Goal: Find specific page/section: Find specific page/section

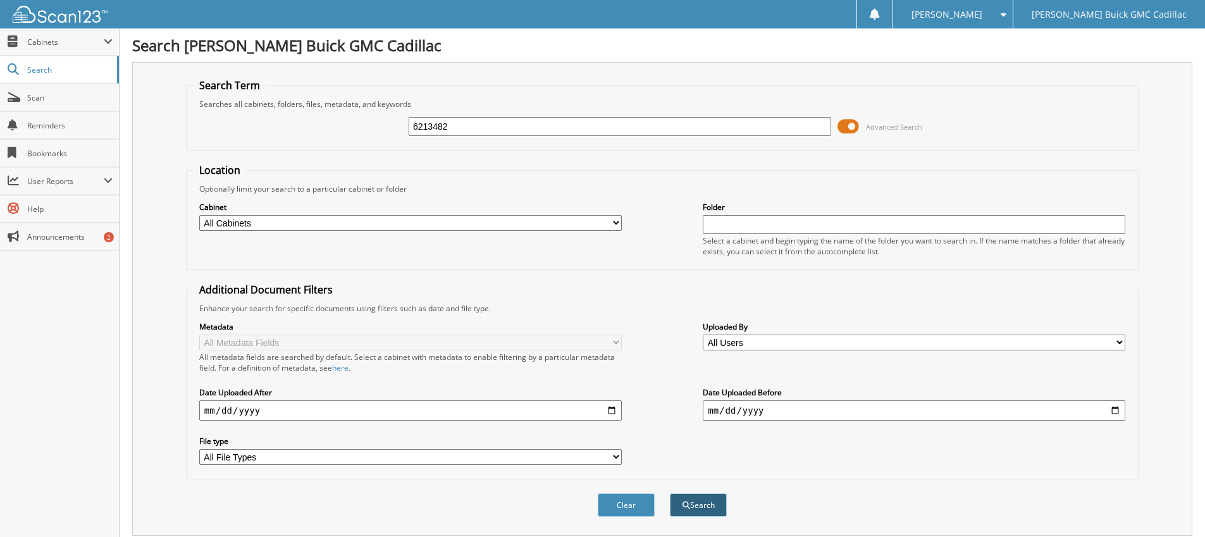
type input "6213482"
click at [701, 507] on button "Search" at bounding box center [698, 504] width 57 height 23
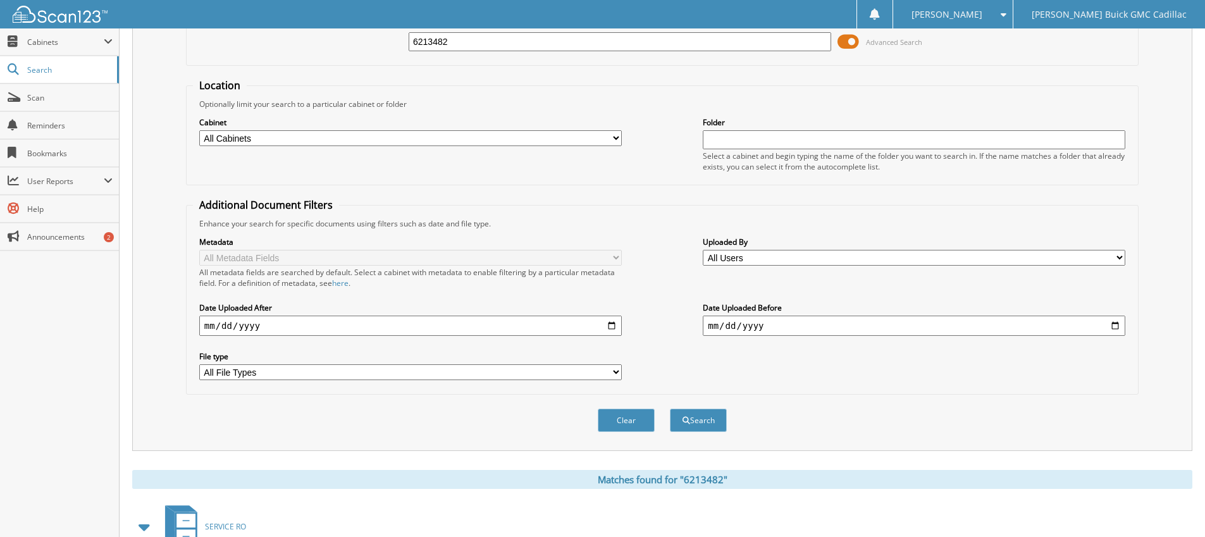
scroll to position [170, 0]
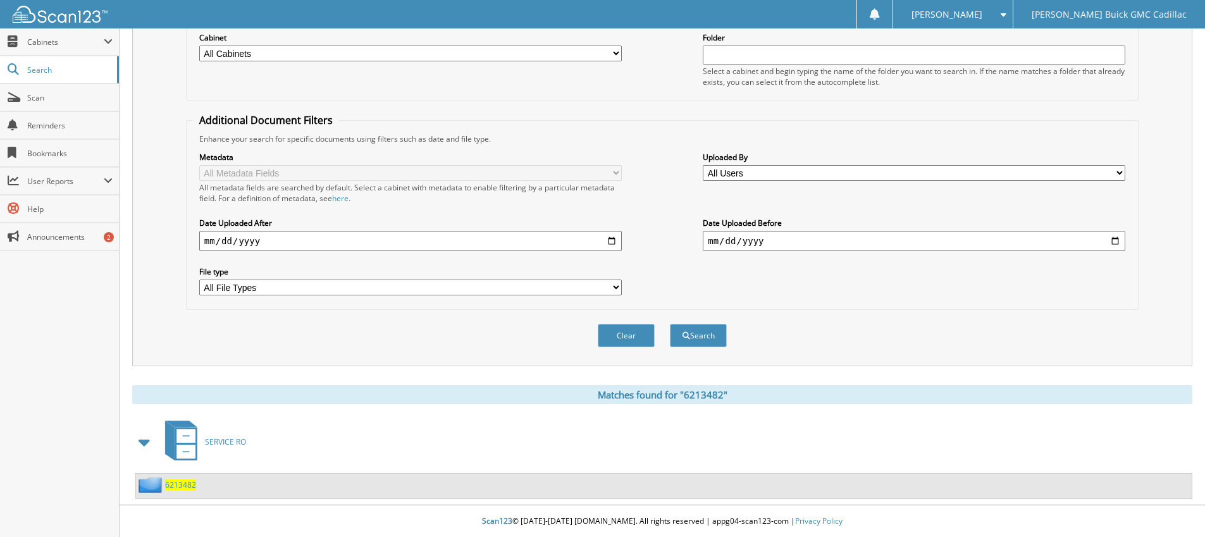
click at [175, 487] on span "6213482" at bounding box center [180, 484] width 31 height 11
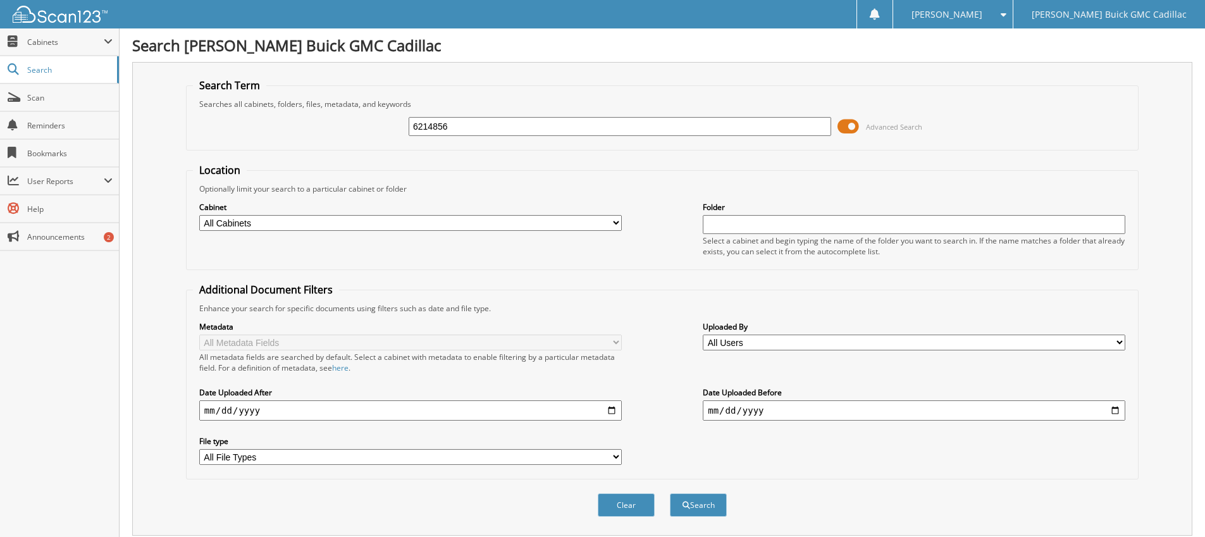
type input "6214856"
click at [670, 493] on button "Search" at bounding box center [698, 504] width 57 height 23
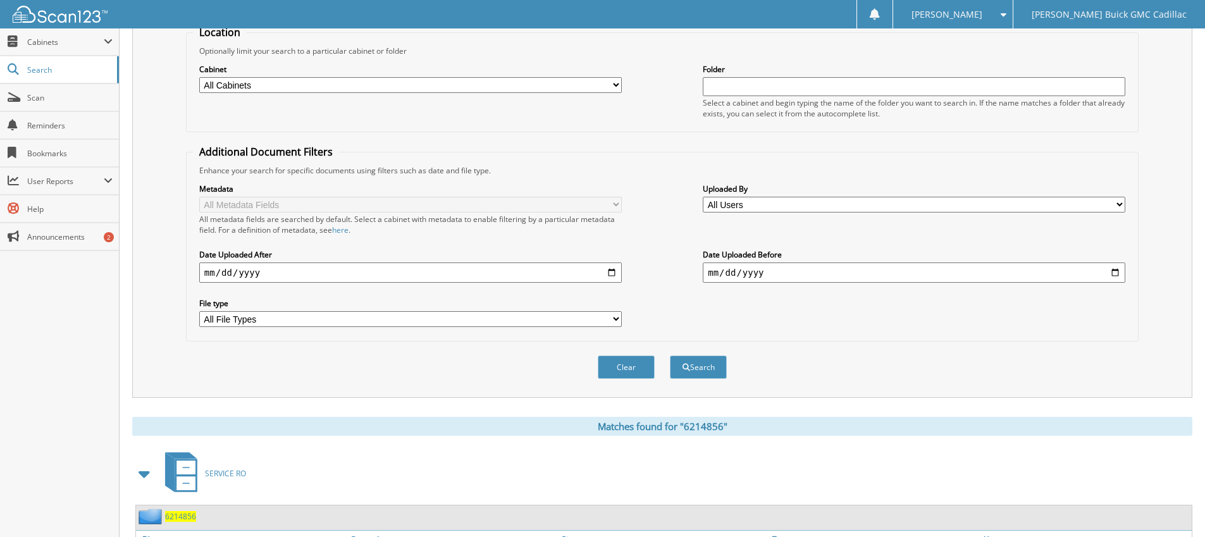
scroll to position [240, 0]
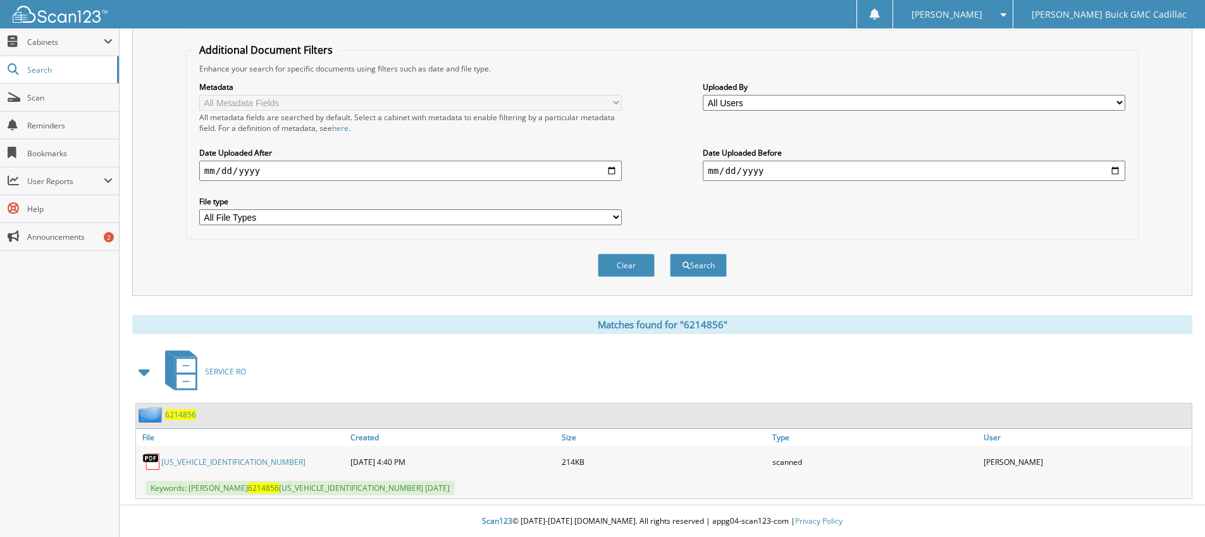
click at [210, 459] on link "1GT49REY7NF276125" at bounding box center [233, 462] width 144 height 11
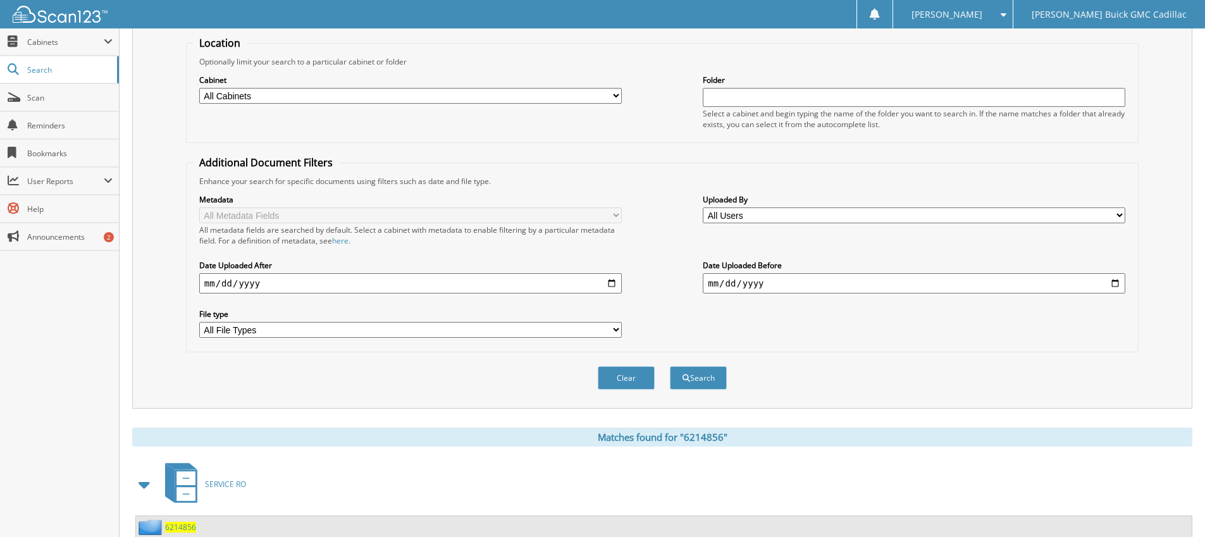
scroll to position [0, 0]
